Goal: Browse casually

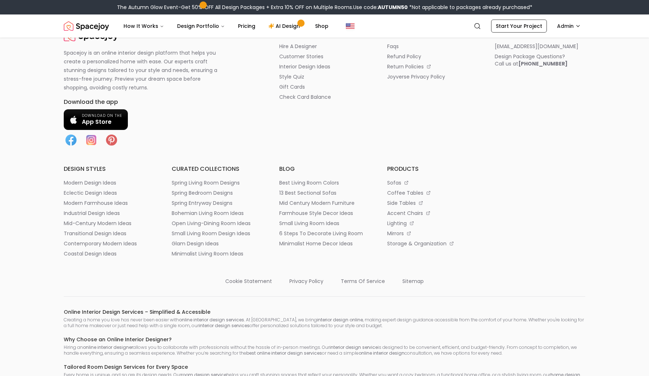
scroll to position [3887, 0]
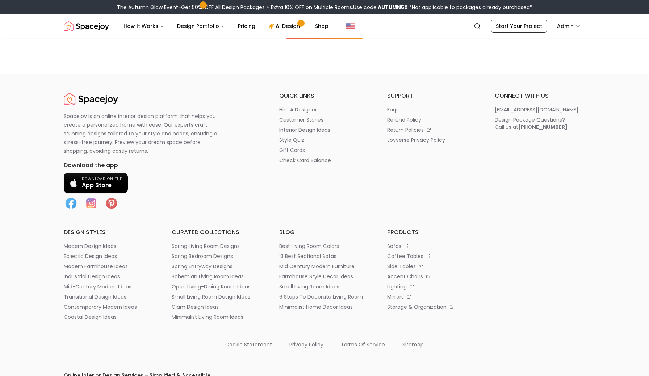
drag, startPoint x: 494, startPoint y: 178, endPoint x: 594, endPoint y: 228, distance: 111.3
click at [594, 228] on footer "Spacejoy is an online interior design platform that helps you create a personal…" at bounding box center [324, 352] width 649 height 557
click at [590, 222] on div "Spacejoy is an online interior design platform that helps you create a personal…" at bounding box center [324, 353] width 556 height 522
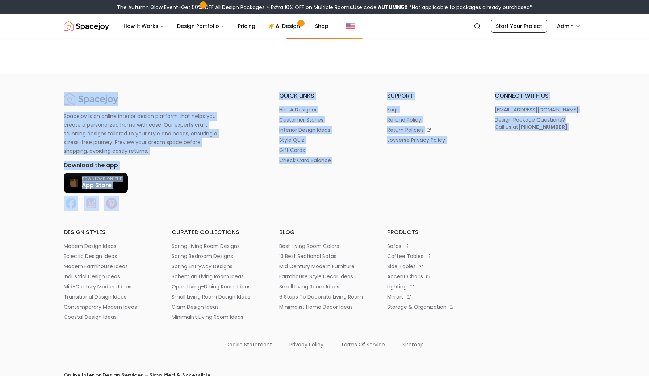
drag, startPoint x: 590, startPoint y: 222, endPoint x: 507, endPoint y: 153, distance: 108.5
click at [507, 74] on div "Ready To Get Started? Start Your Project" at bounding box center [324, 20] width 521 height 109
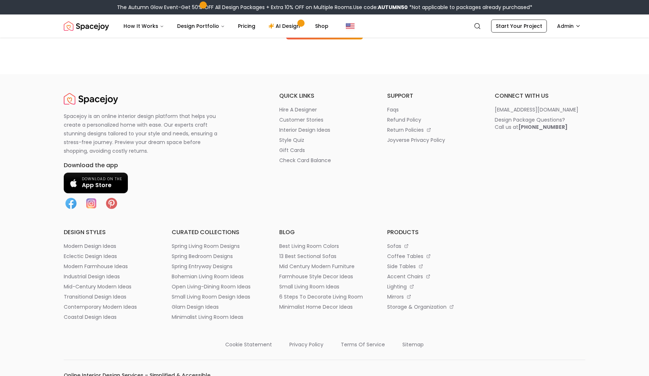
drag, startPoint x: 495, startPoint y: 182, endPoint x: 590, endPoint y: 222, distance: 102.7
click at [590, 222] on div "Spacejoy is an online interior design platform that helps you create a personal…" at bounding box center [324, 353] width 556 height 522
drag, startPoint x: 590, startPoint y: 222, endPoint x: 546, endPoint y: 167, distance: 69.8
click at [546, 169] on footer "Spacejoy is an online interior design platform that helps you create a personal…" at bounding box center [324, 352] width 649 height 557
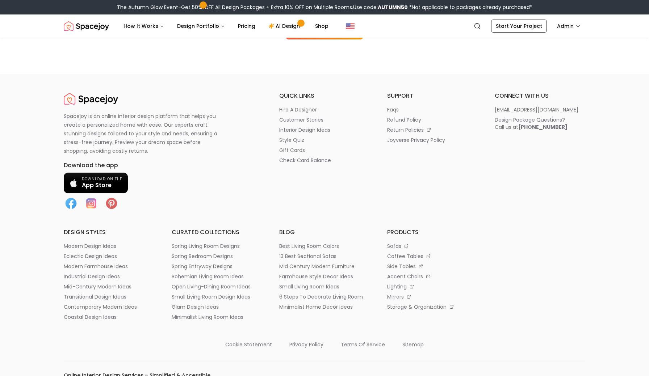
click at [563, 178] on footer "Spacejoy is an online interior design platform that helps you create a personal…" at bounding box center [324, 352] width 649 height 557
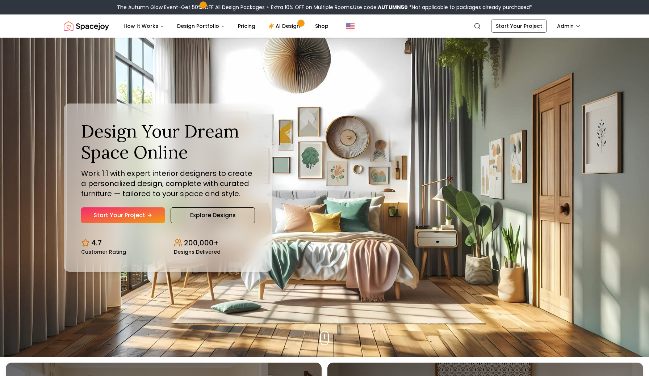
scroll to position [0, 0]
